Goal: Book appointment/travel/reservation

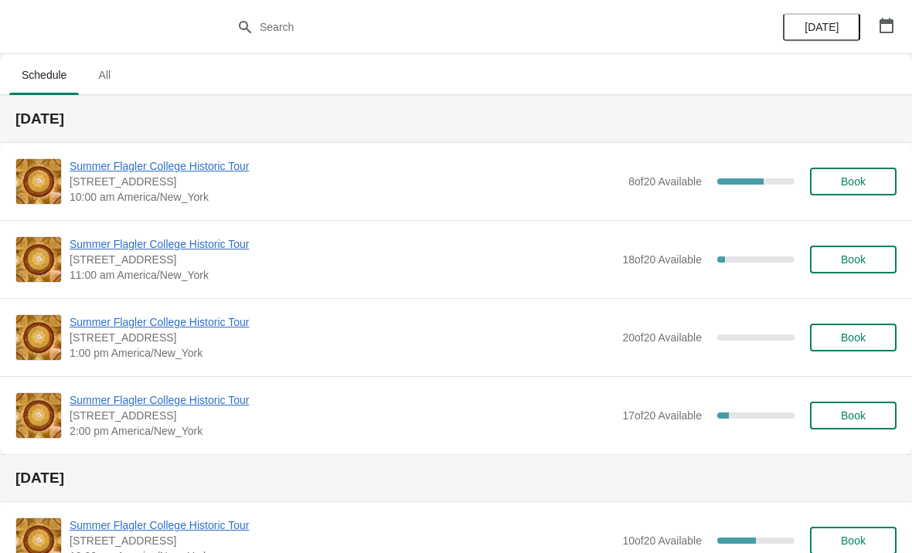
click at [124, 251] on span "Summer Flagler College Historic Tour" at bounding box center [342, 244] width 545 height 15
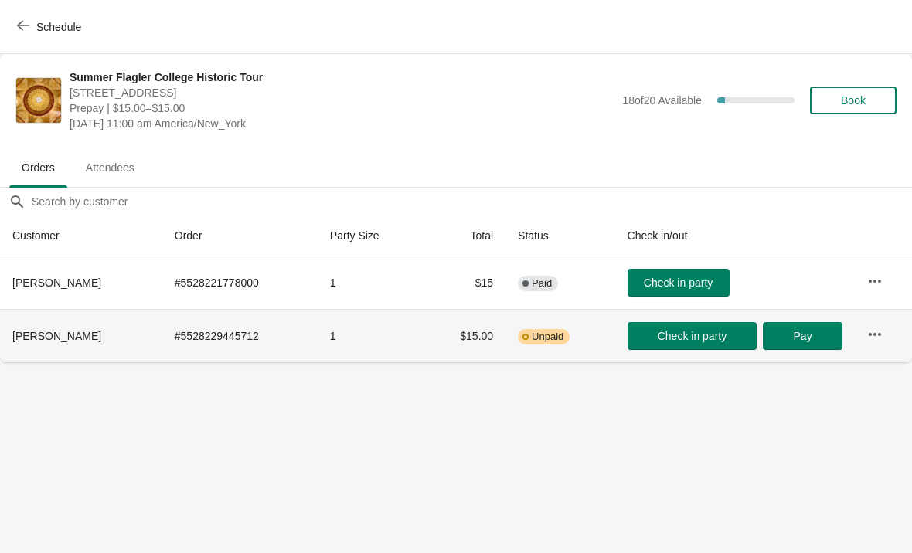
click at [884, 325] on button "button" at bounding box center [875, 335] width 28 height 28
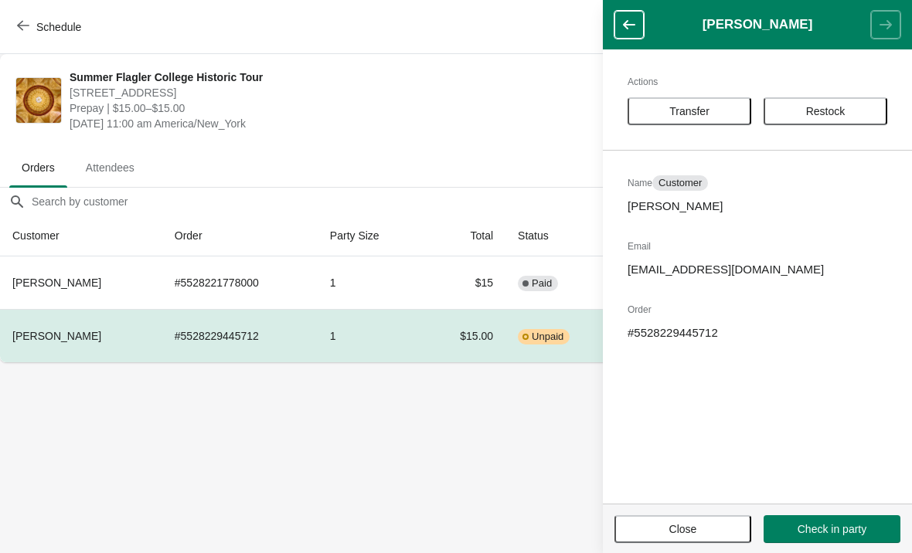
click at [516, 440] on body "Schedule Summer Flagler College Historic Tour 74 King Street, St. Augustine, FL…" at bounding box center [456, 276] width 912 height 553
click at [678, 530] on span "Close" at bounding box center [683, 529] width 28 height 12
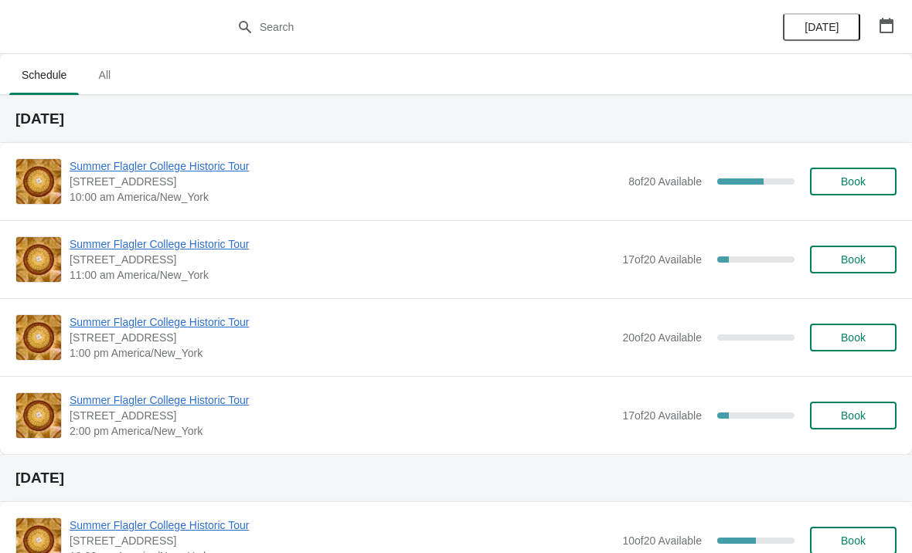
click at [147, 243] on span "Summer Flagler College Historic Tour" at bounding box center [342, 244] width 545 height 15
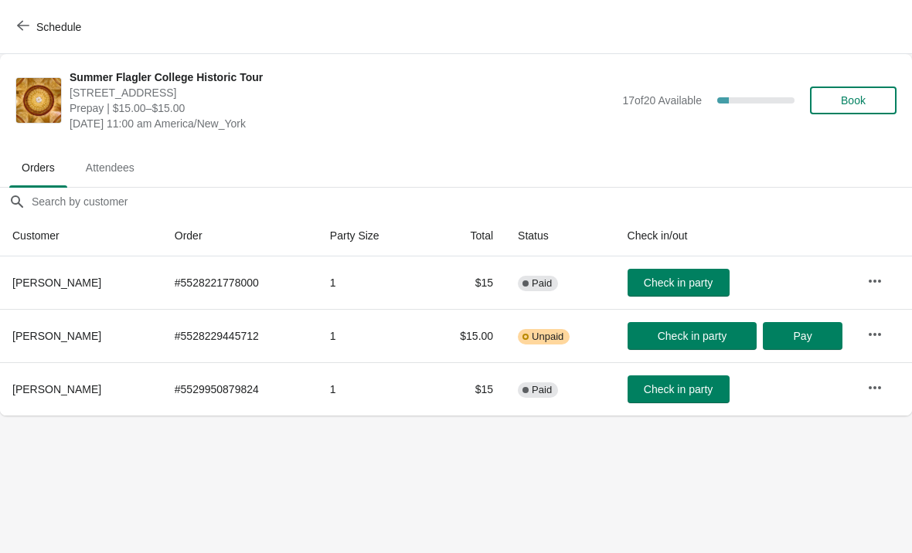
click at [878, 336] on icon "button" at bounding box center [874, 334] width 15 height 15
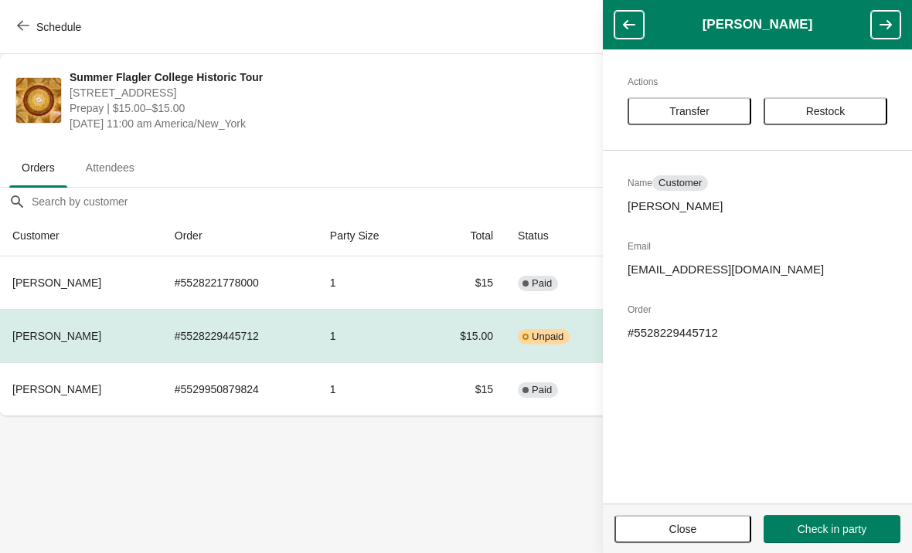
click at [583, 485] on body "Schedule Summer Flagler College Historic Tour 74 King Street, St. Augustine, FL…" at bounding box center [456, 276] width 912 height 553
click at [538, 503] on body "Schedule Summer Flagler College Historic Tour 74 King Street, St. Augustine, FL…" at bounding box center [456, 276] width 912 height 553
click at [553, 489] on body "Schedule Summer Flagler College Historic Tour 74 King Street, St. Augustine, FL…" at bounding box center [456, 276] width 912 height 553
click at [530, 516] on body "Schedule Summer Flagler College Historic Tour 74 King Street, St. Augustine, FL…" at bounding box center [456, 276] width 912 height 553
click at [649, 532] on span "Close" at bounding box center [682, 529] width 109 height 12
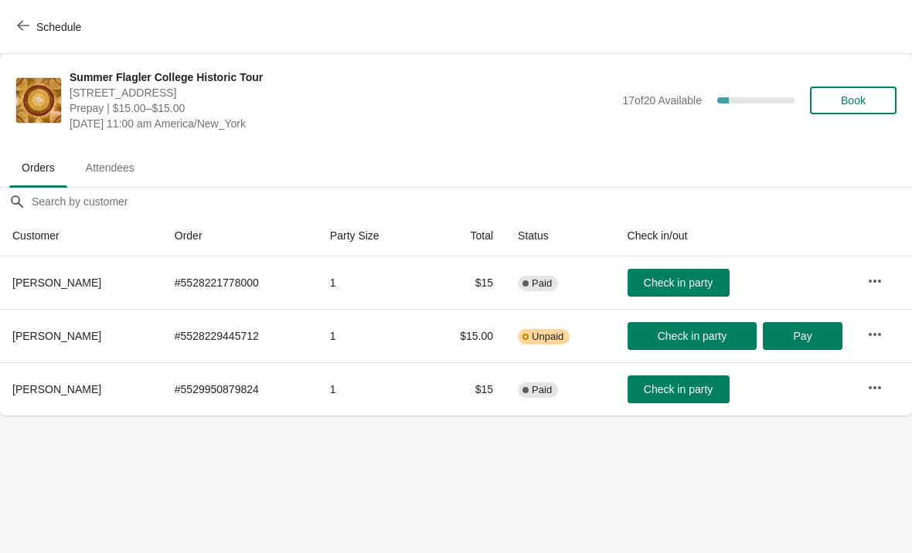
click at [444, 465] on body "Schedule Summer Flagler College Historic Tour 74 King Street, St. Augustine, FL…" at bounding box center [456, 276] width 912 height 553
click at [678, 279] on span "Check in party" at bounding box center [678, 283] width 69 height 12
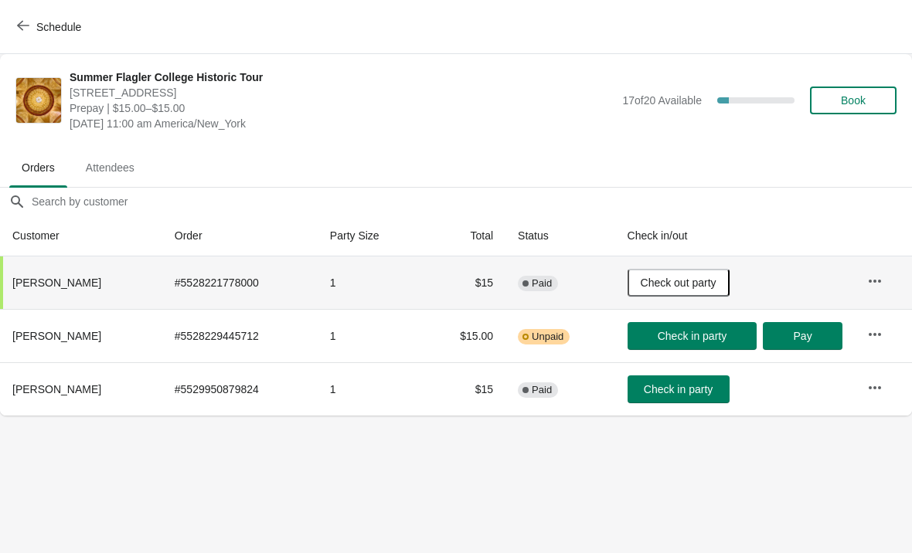
click at [675, 387] on span "Check in party" at bounding box center [678, 389] width 69 height 12
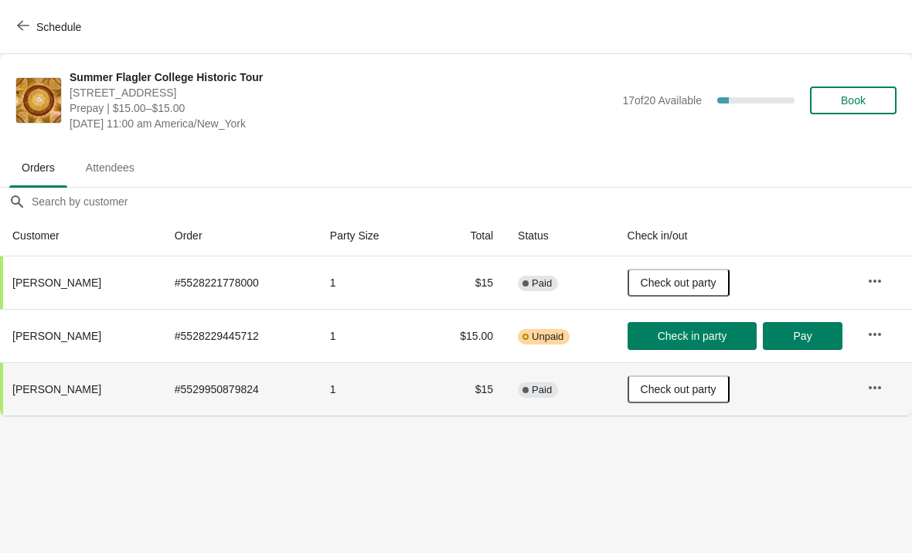
click at [15, 39] on button "Schedule" at bounding box center [51, 27] width 86 height 28
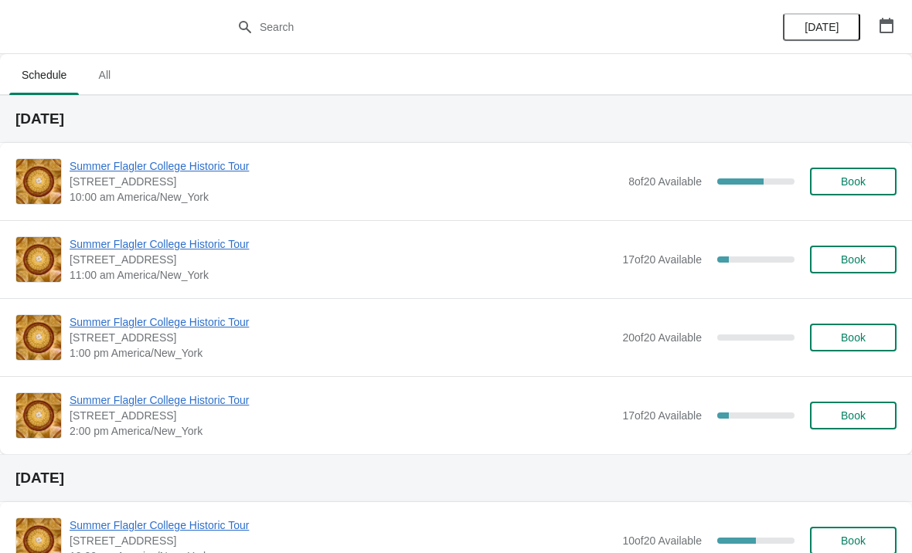
click at [126, 226] on div "Summer Flagler College Historic Tour 74 King Street, St. Augustine, FL, USA 11:…" at bounding box center [456, 259] width 912 height 78
click at [100, 247] on span "Summer Flagler College Historic Tour" at bounding box center [342, 244] width 545 height 15
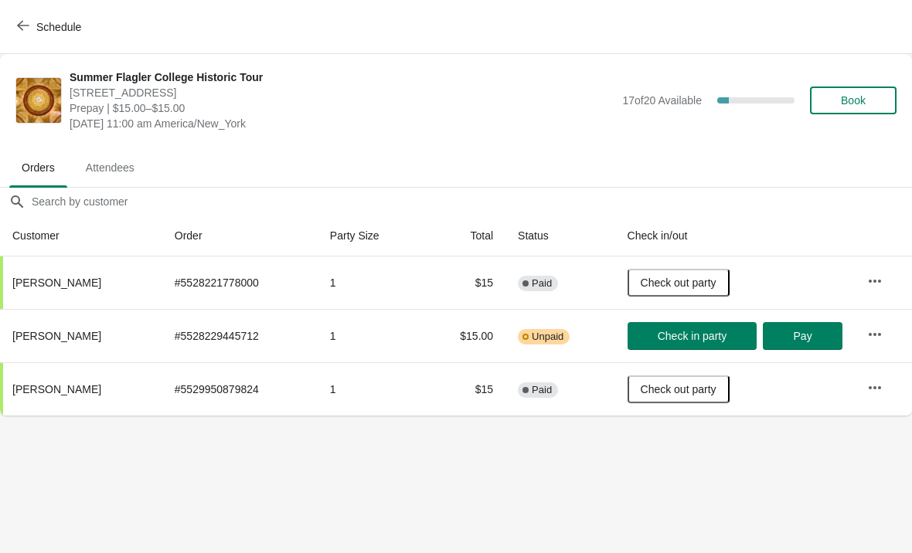
click at [21, 28] on icon "button" at bounding box center [23, 26] width 12 height 10
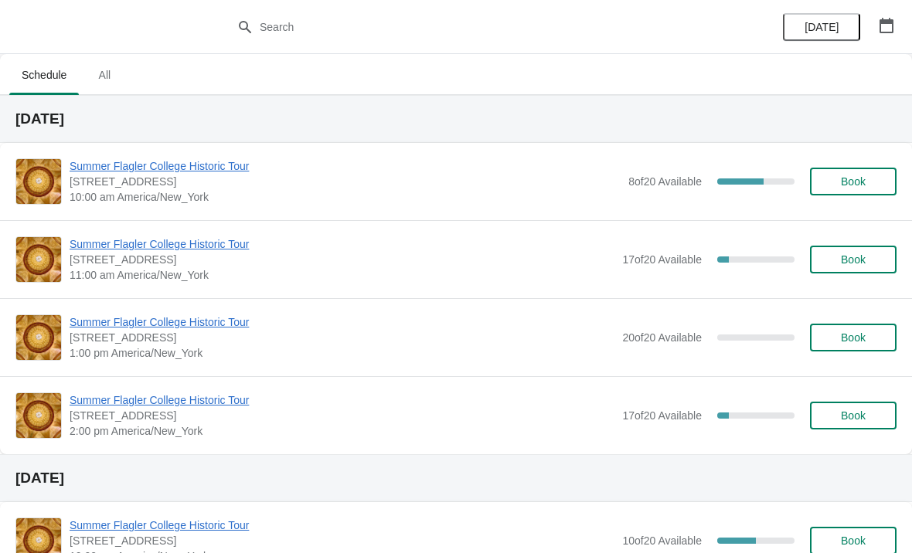
click at [131, 224] on div "Summer Flagler College Historic Tour 74 King Street, St. Augustine, FL, USA 11:…" at bounding box center [456, 259] width 912 height 78
click at [114, 241] on span "Summer Flagler College Historic Tour" at bounding box center [342, 244] width 545 height 15
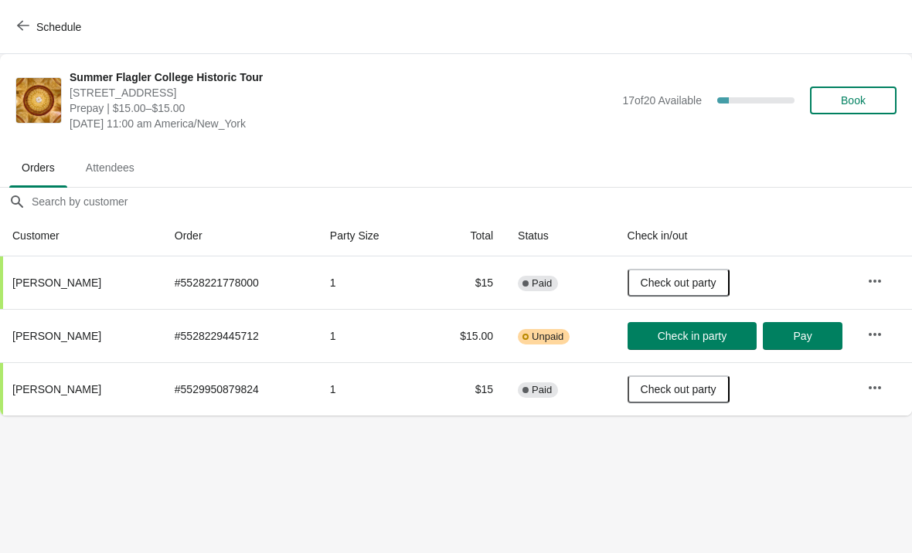
click at [850, 104] on span "Book" at bounding box center [853, 100] width 25 height 12
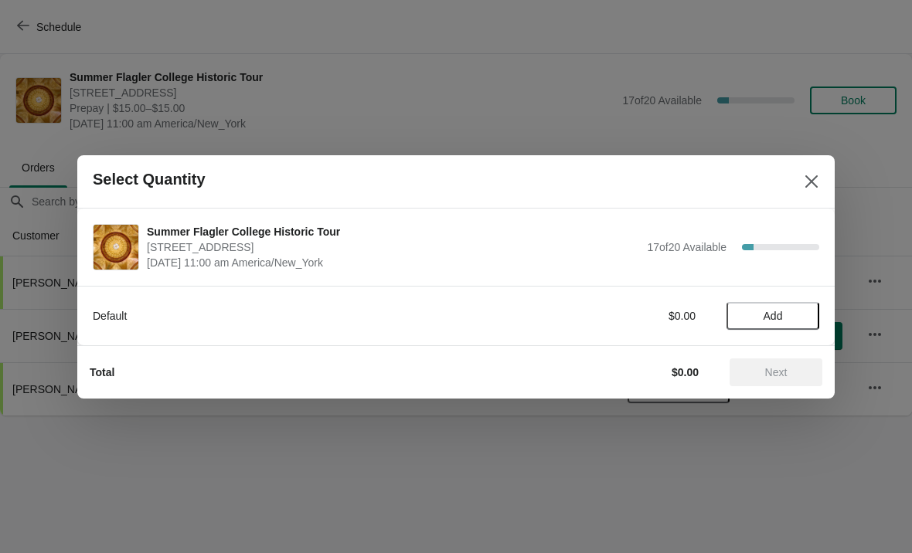
click at [782, 314] on span "Add" at bounding box center [773, 316] width 19 height 12
click at [807, 318] on icon at bounding box center [800, 316] width 16 height 16
click at [775, 366] on span "Next" at bounding box center [776, 372] width 22 height 12
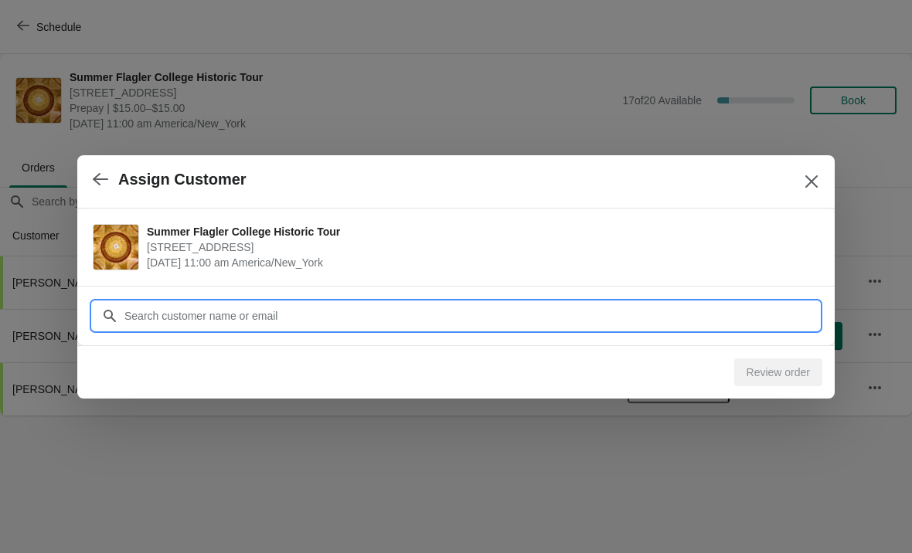
click at [349, 303] on input "Customer" at bounding box center [472, 316] width 696 height 28
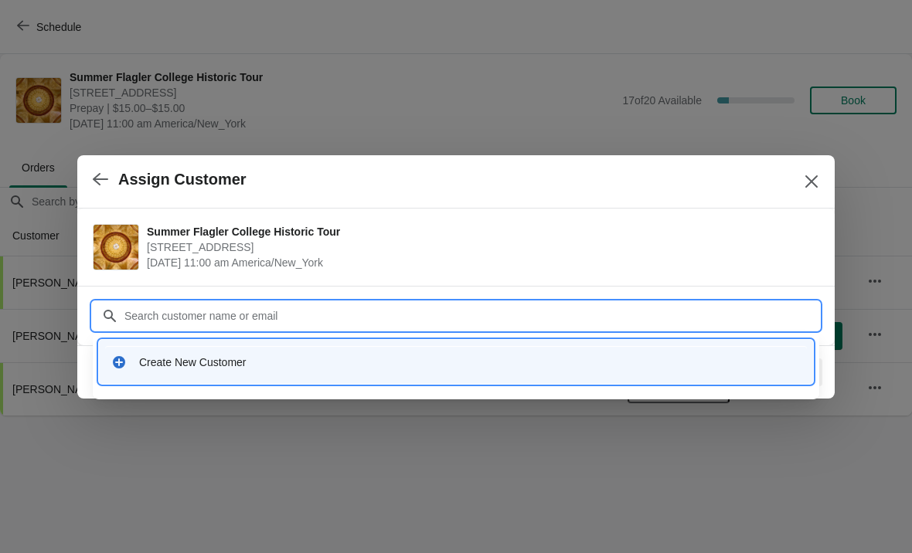
click at [322, 347] on div "Create New Customer" at bounding box center [456, 362] width 702 height 32
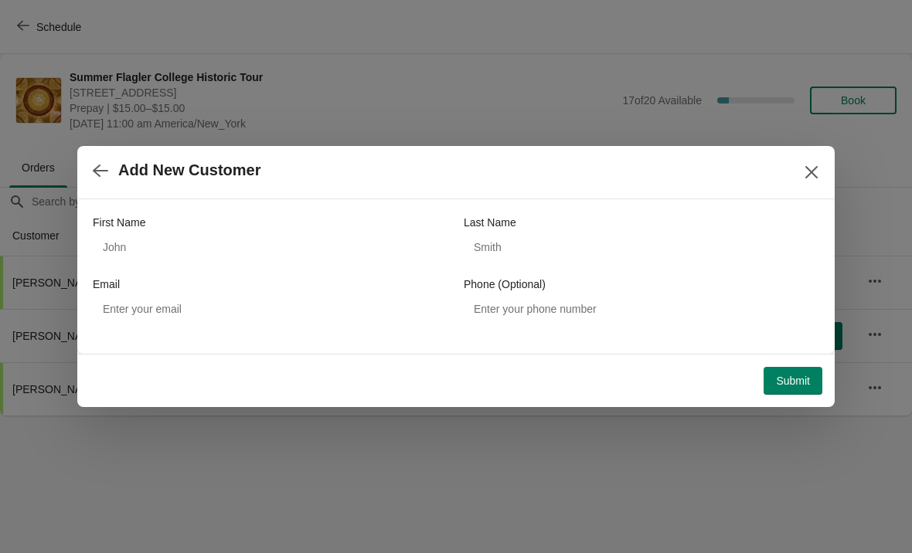
click at [254, 230] on div "First Name" at bounding box center [271, 238] width 356 height 46
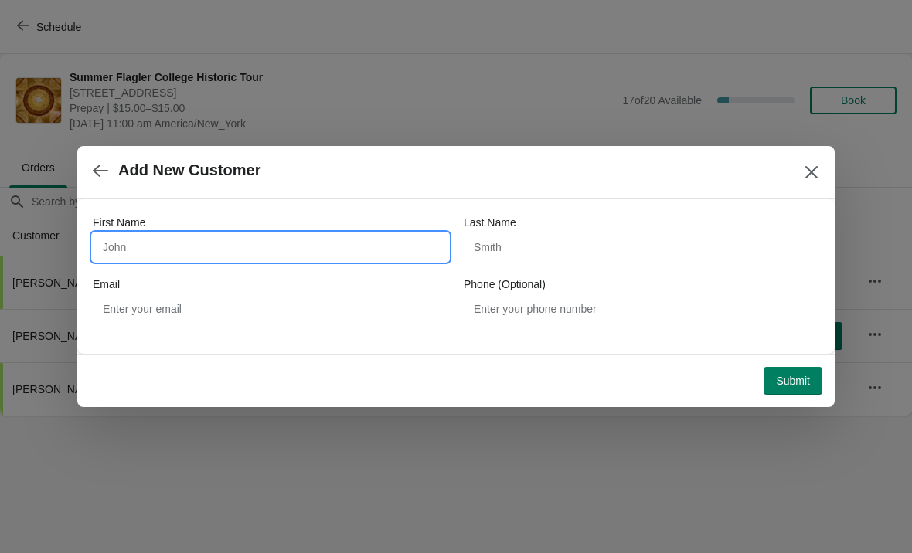
click at [262, 248] on input "First Name" at bounding box center [271, 247] width 356 height 28
type input "Ron"
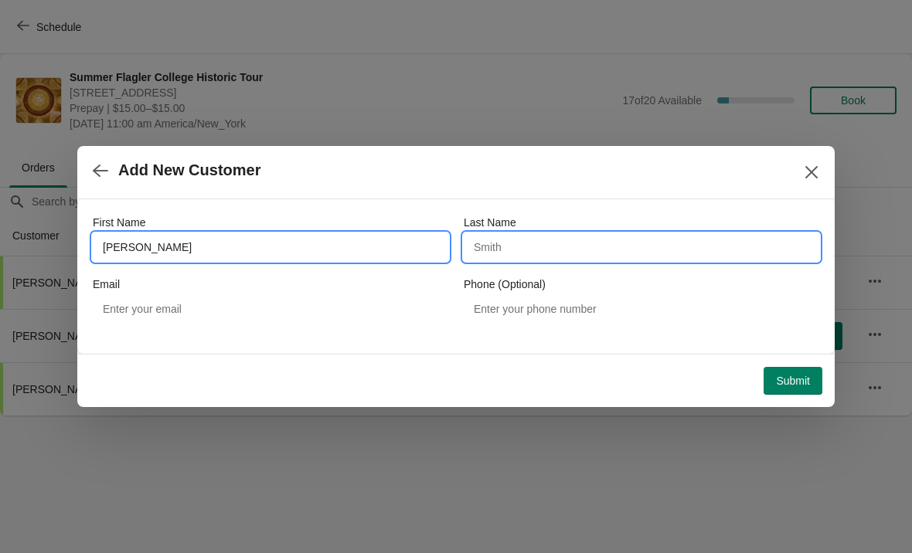
click at [597, 256] on input "Last Name" at bounding box center [642, 247] width 356 height 28
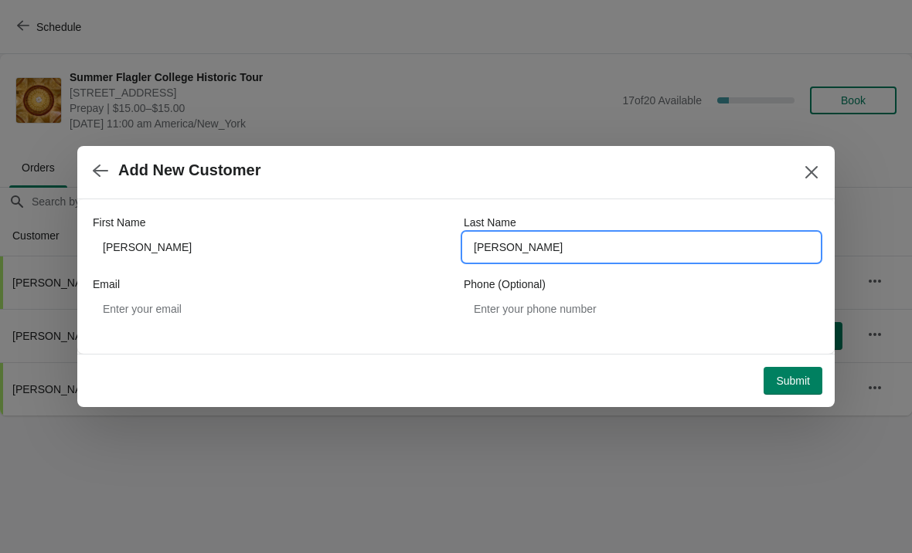
type input "Johnson"
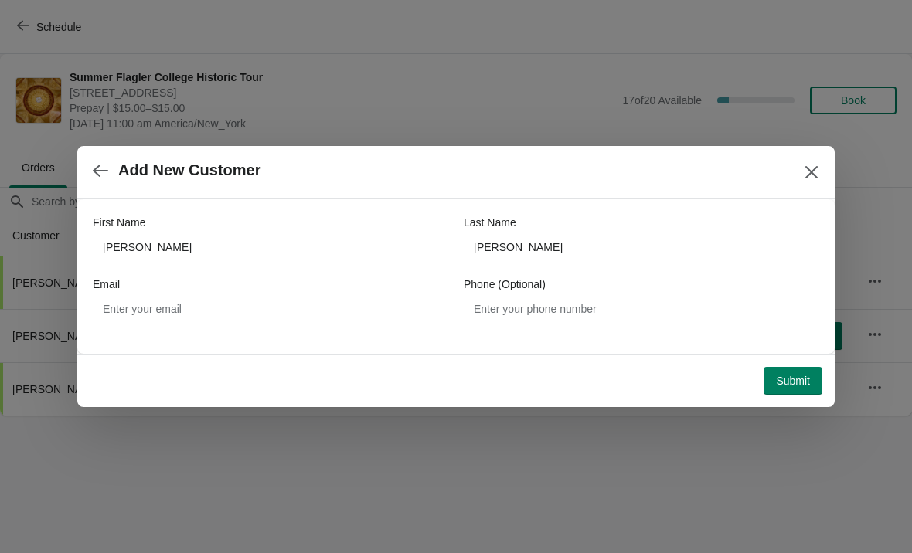
click at [794, 390] on button "Submit" at bounding box center [793, 381] width 59 height 28
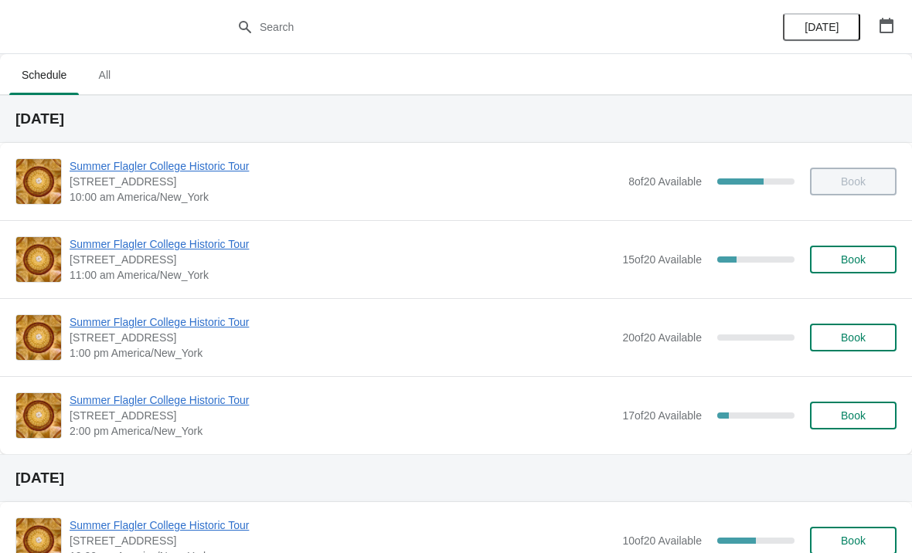
click at [182, 246] on span "Summer Flagler College Historic Tour" at bounding box center [342, 244] width 545 height 15
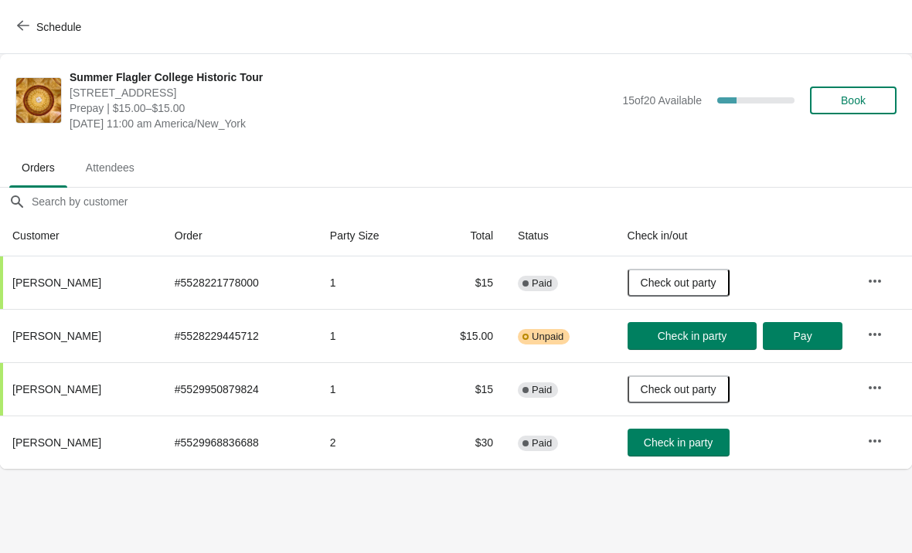
click at [849, 102] on span "Book" at bounding box center [853, 100] width 25 height 12
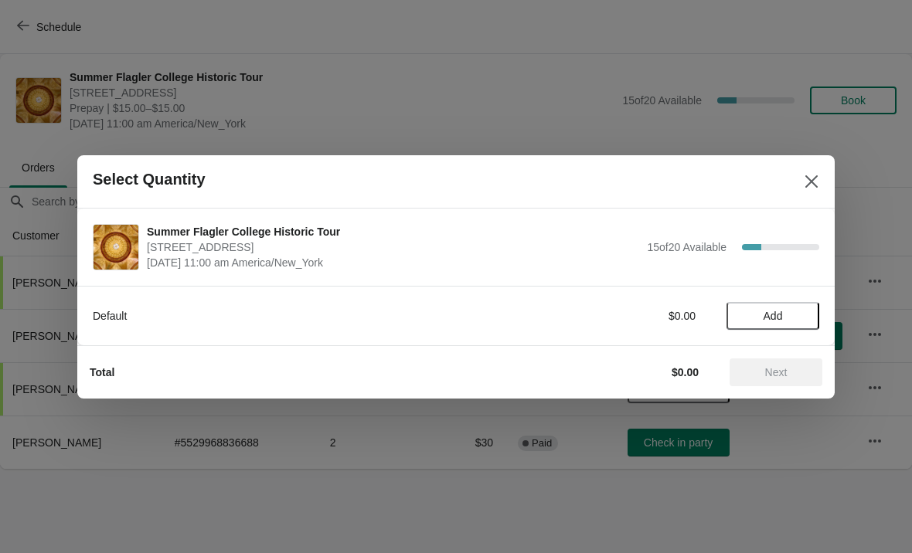
click at [778, 318] on span "Add" at bounding box center [773, 316] width 19 height 12
click at [778, 378] on span "Next" at bounding box center [776, 372] width 22 height 12
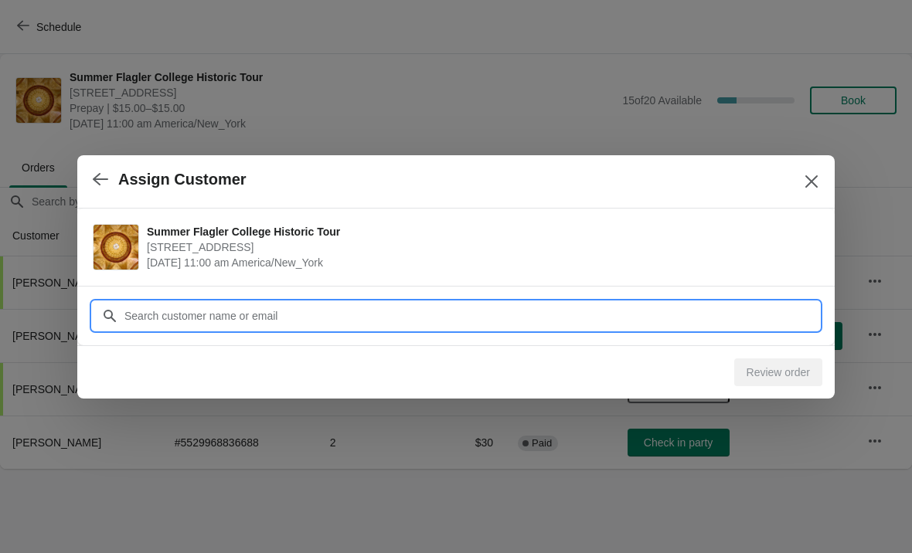
click at [705, 469] on div "Assign Customer Summer Flagler College Historic Tour 74 King Street, St. August…" at bounding box center [456, 469] width 912 height 0
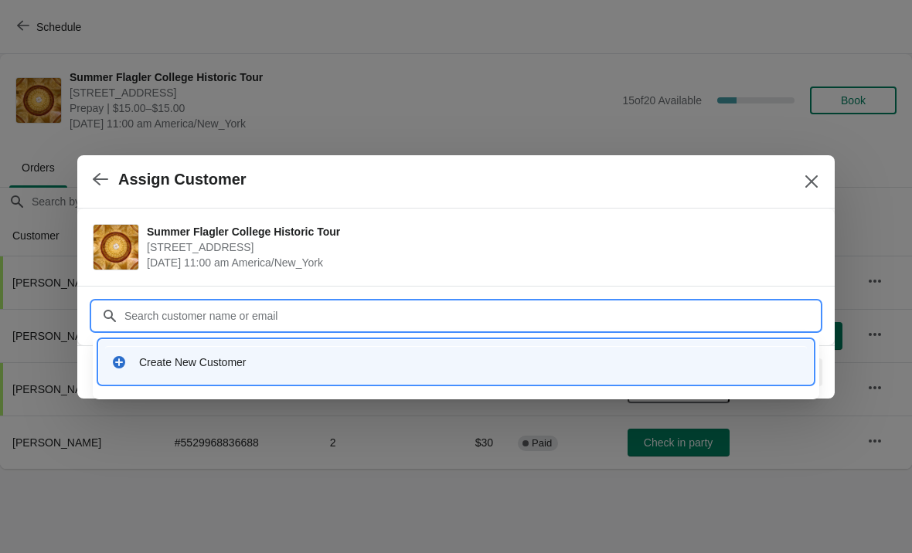
click at [315, 360] on div "Create New Customer" at bounding box center [470, 362] width 662 height 15
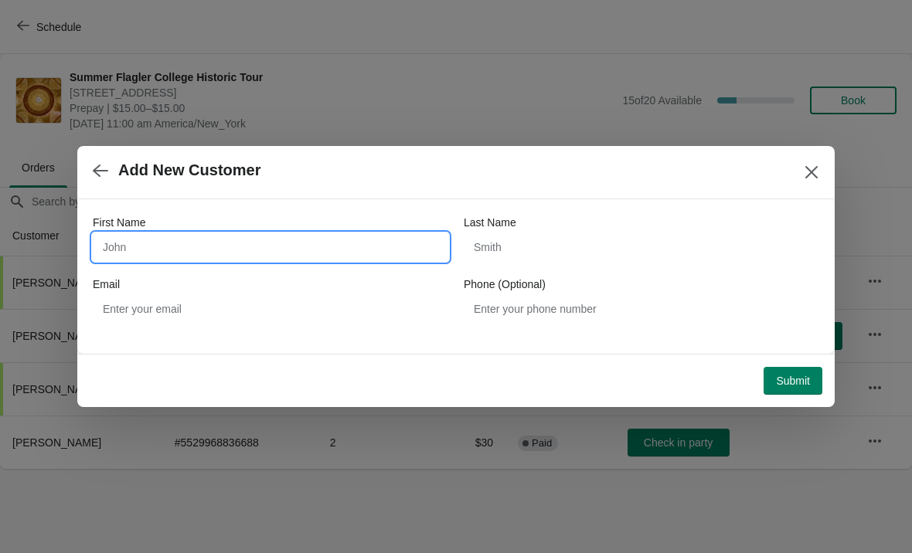
click at [215, 248] on input "First Name" at bounding box center [271, 247] width 356 height 28
type input "Bonnie"
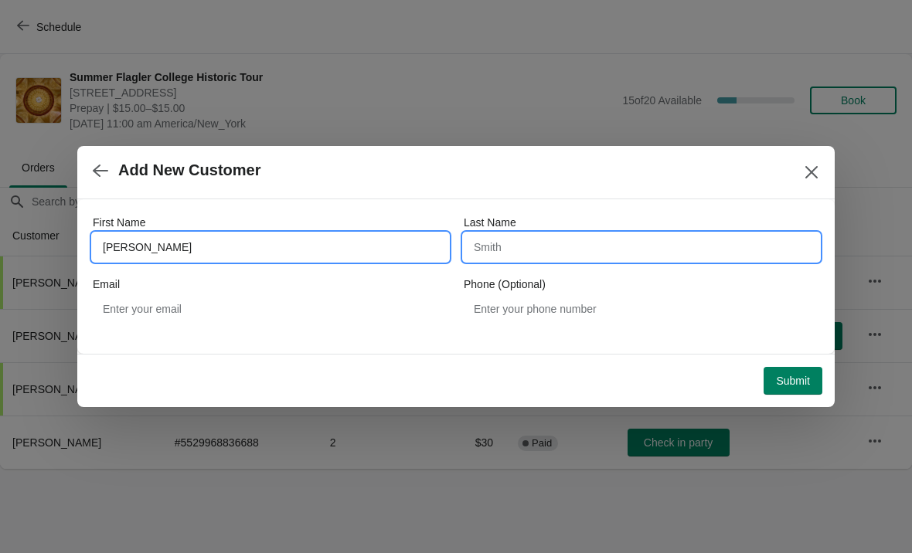
click at [593, 246] on input "Last Name" at bounding box center [642, 247] width 356 height 28
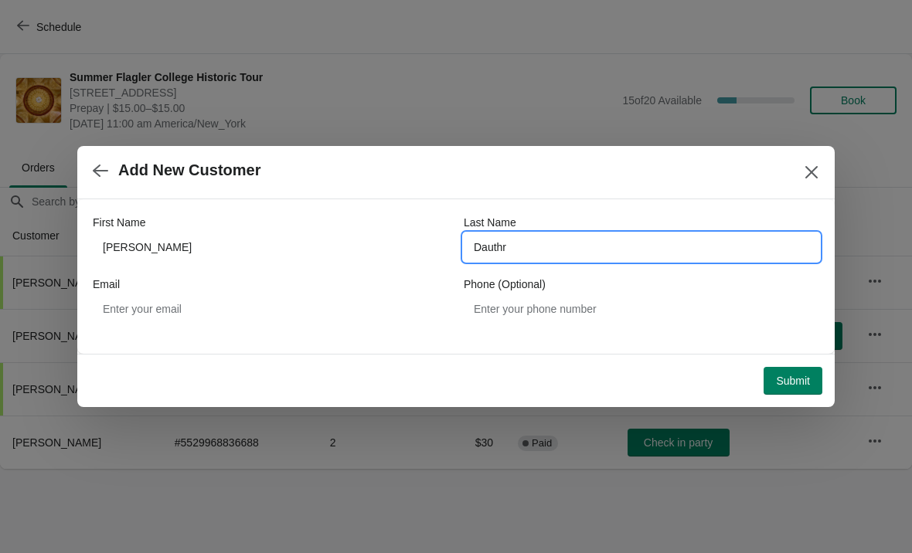
type input "Dauthry"
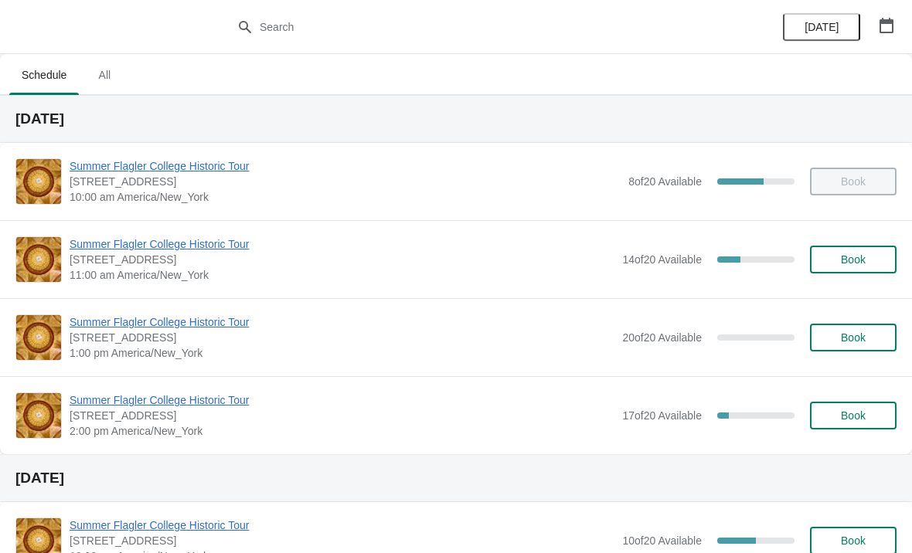
click at [125, 398] on span "Summer Flagler College Historic Tour" at bounding box center [342, 400] width 545 height 15
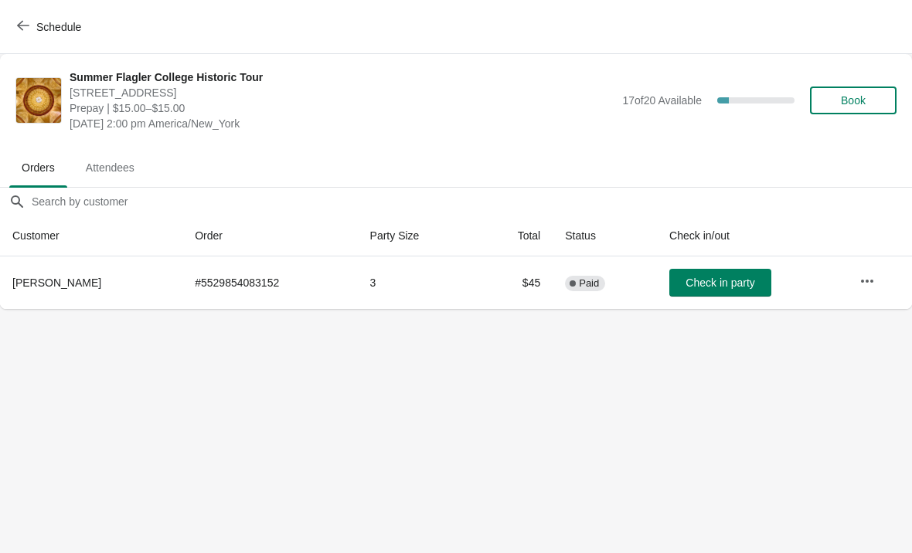
click at [52, 29] on span "Schedule" at bounding box center [58, 27] width 45 height 12
